Goal: Find specific fact: Find specific page/section

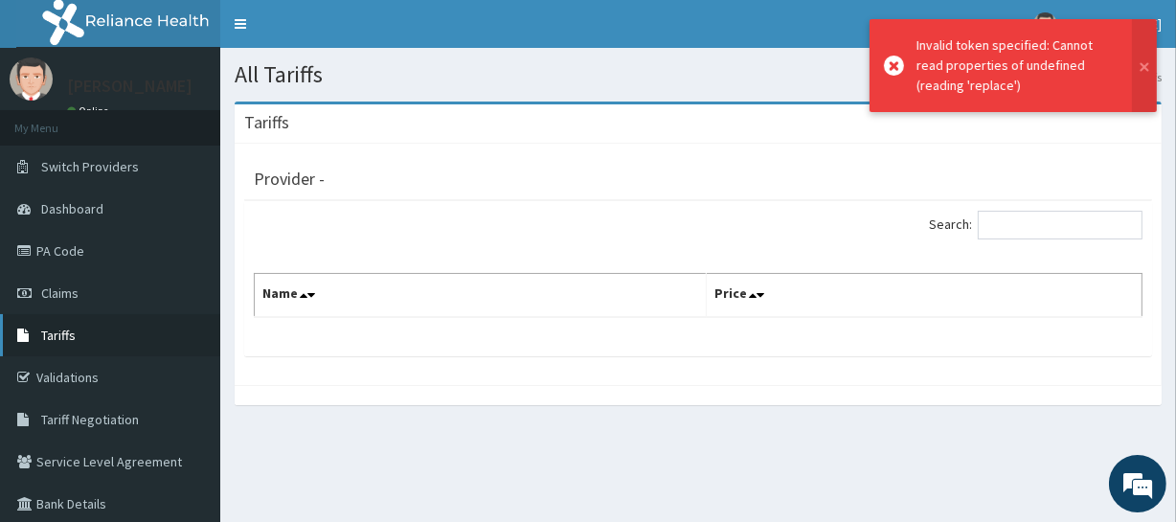
click at [70, 327] on span "Tariffs" at bounding box center [58, 335] width 34 height 17
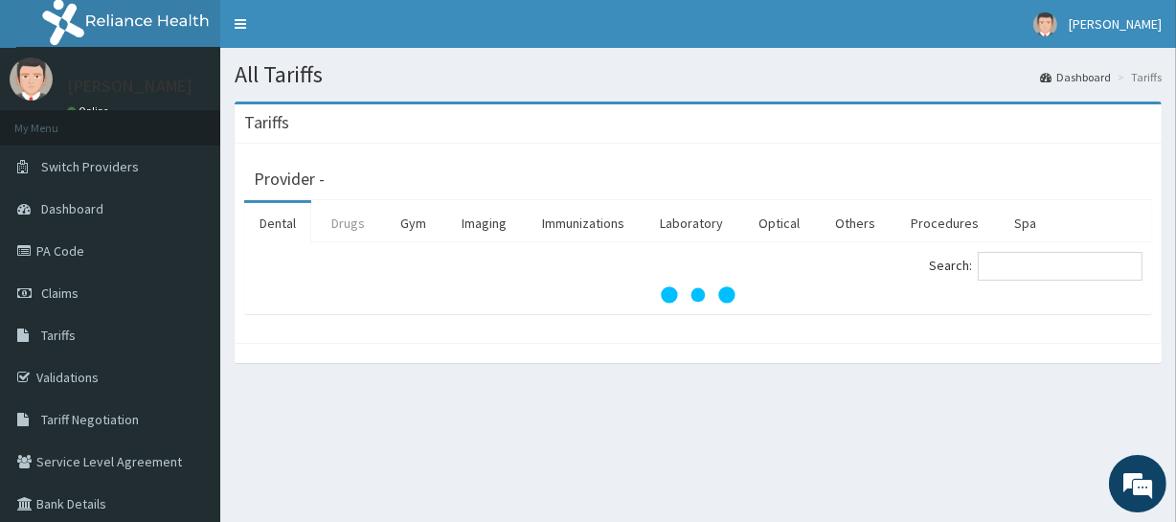
click at [342, 233] on link "Drugs" at bounding box center [348, 223] width 64 height 40
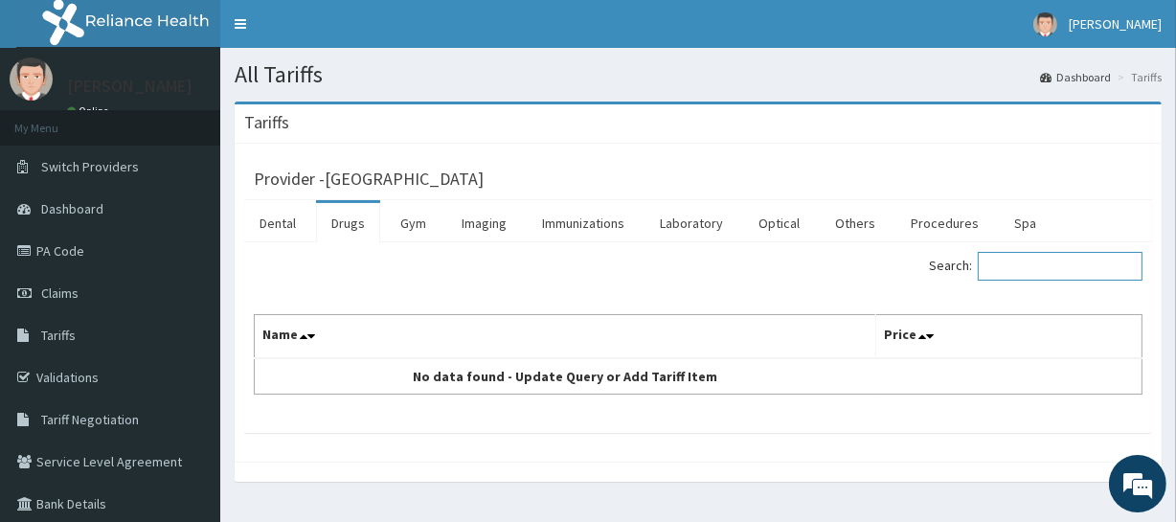
click at [1050, 272] on input "Search:" at bounding box center [1060, 266] width 165 height 29
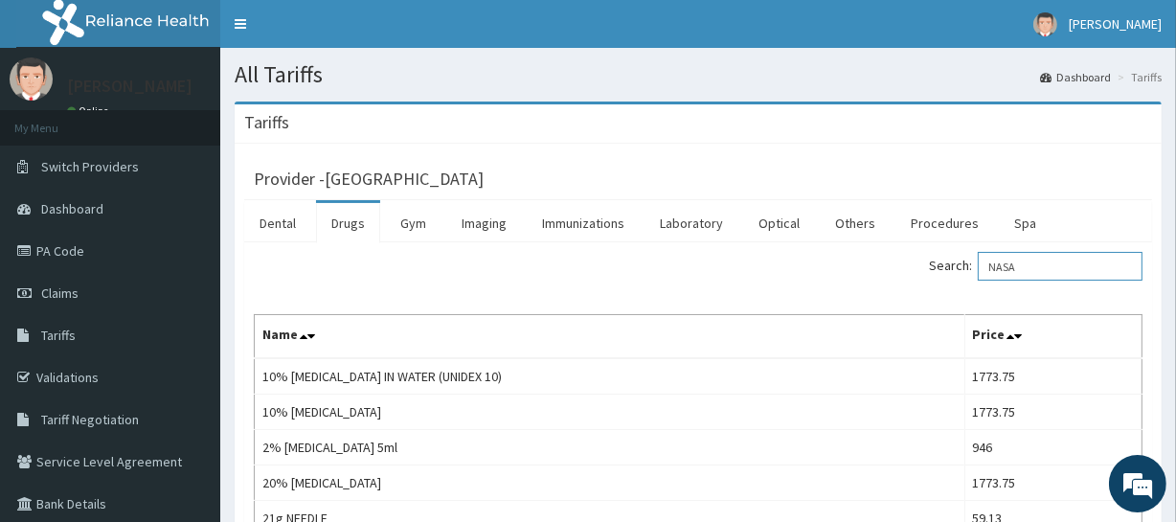
type input "NASAL"
